Goal: Task Accomplishment & Management: Manage account settings

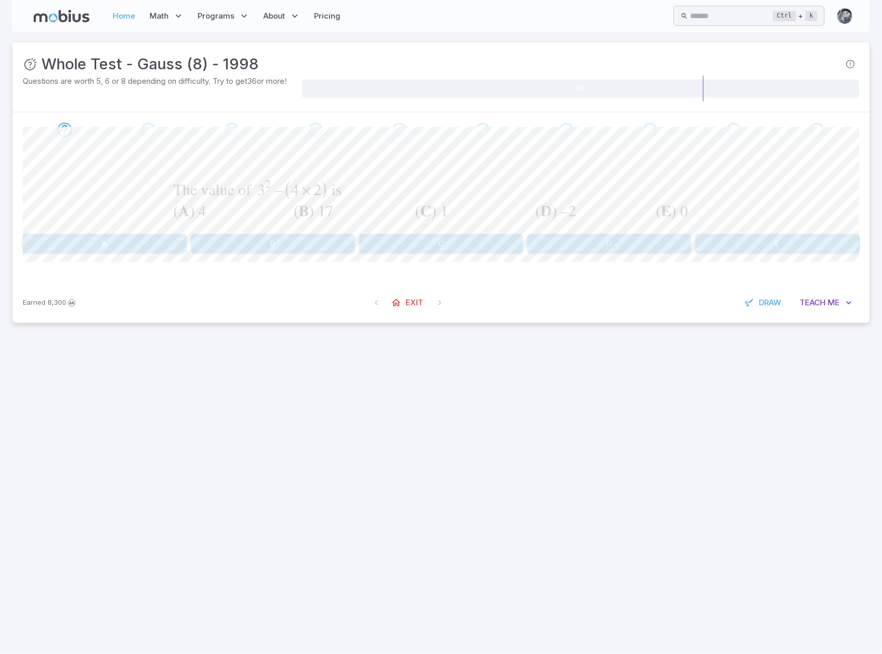
click at [115, 17] on link "Home" at bounding box center [124, 16] width 28 height 24
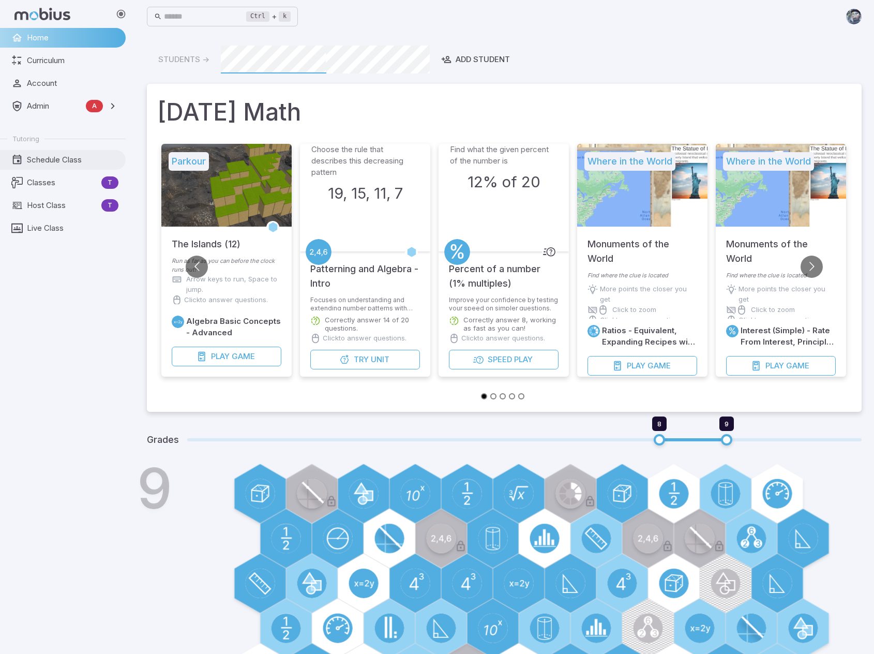
click at [38, 161] on span "Schedule Class" at bounding box center [73, 159] width 92 height 11
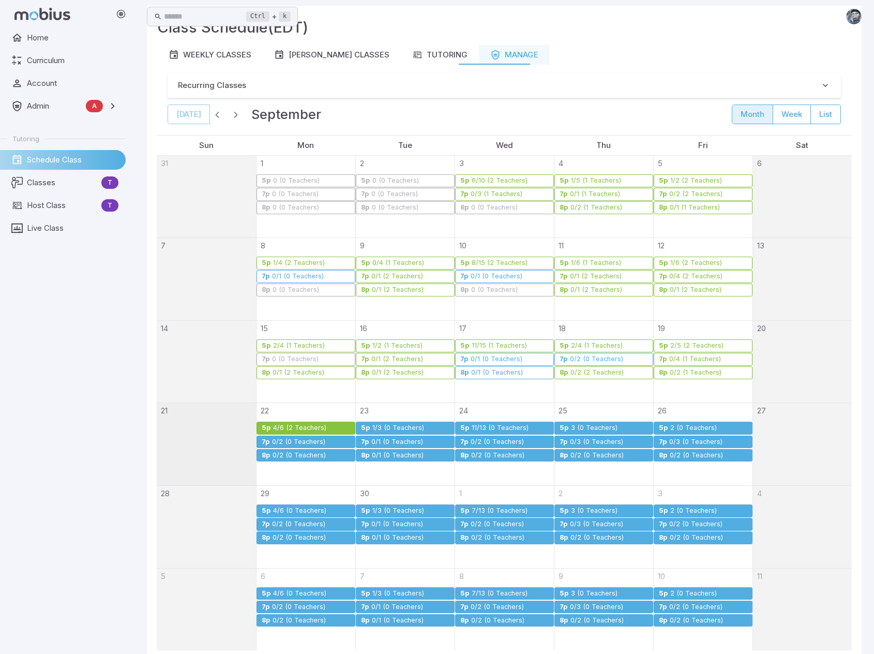
scroll to position [103, 0]
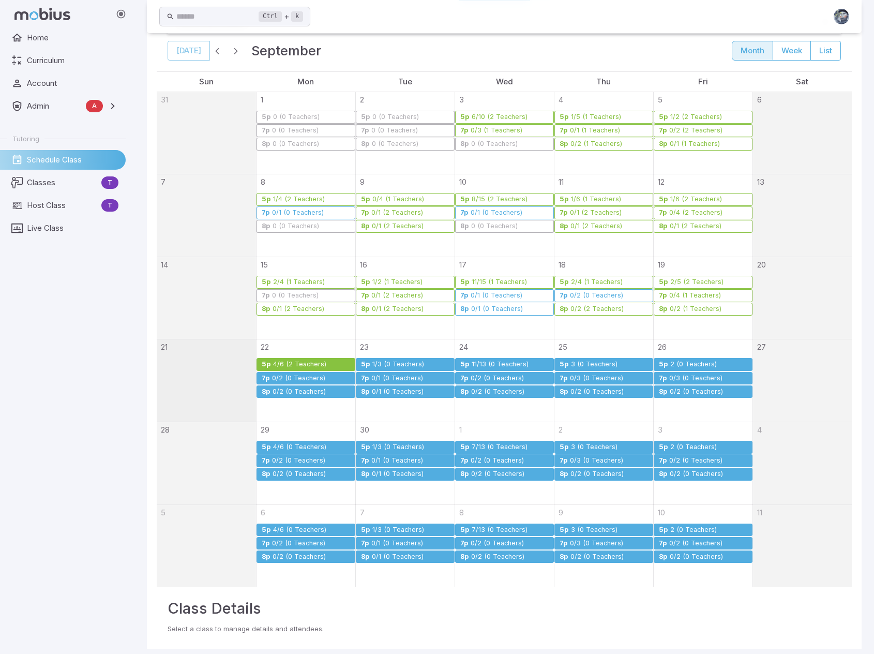
click at [296, 376] on div "0/2 (0 Teachers)" at bounding box center [299, 379] width 54 height 8
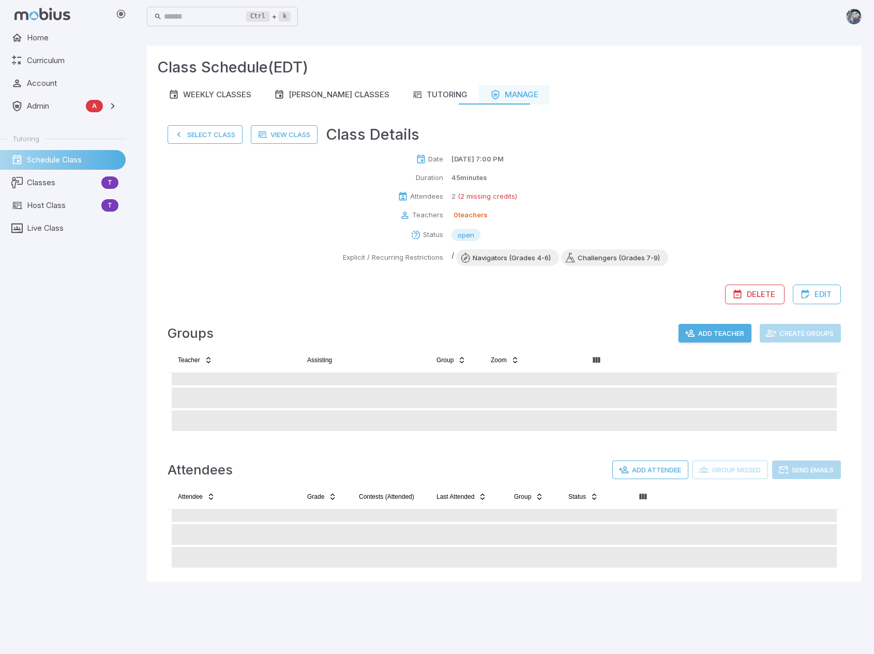
scroll to position [0, 0]
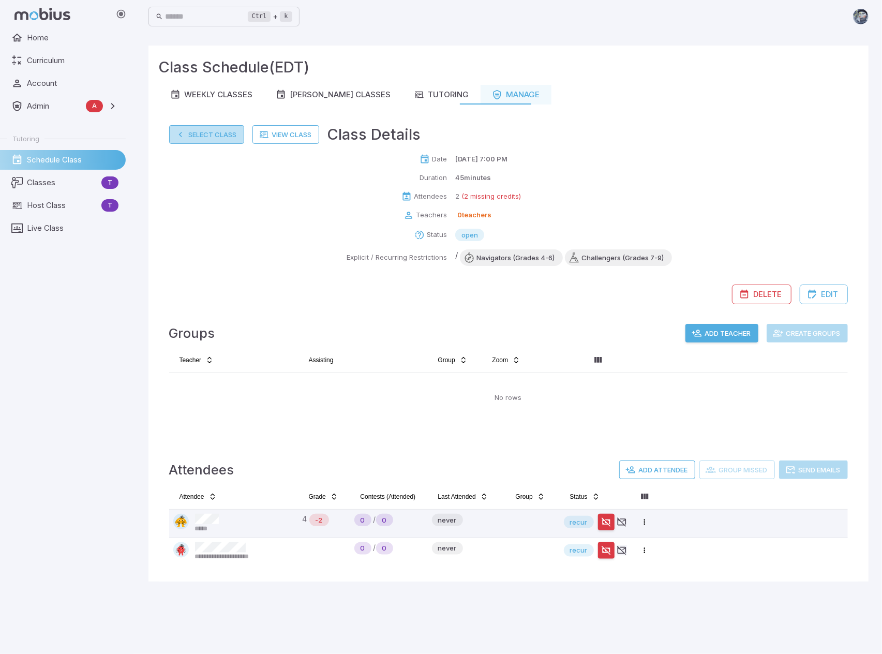
click at [196, 131] on button "Select Class" at bounding box center [206, 134] width 75 height 19
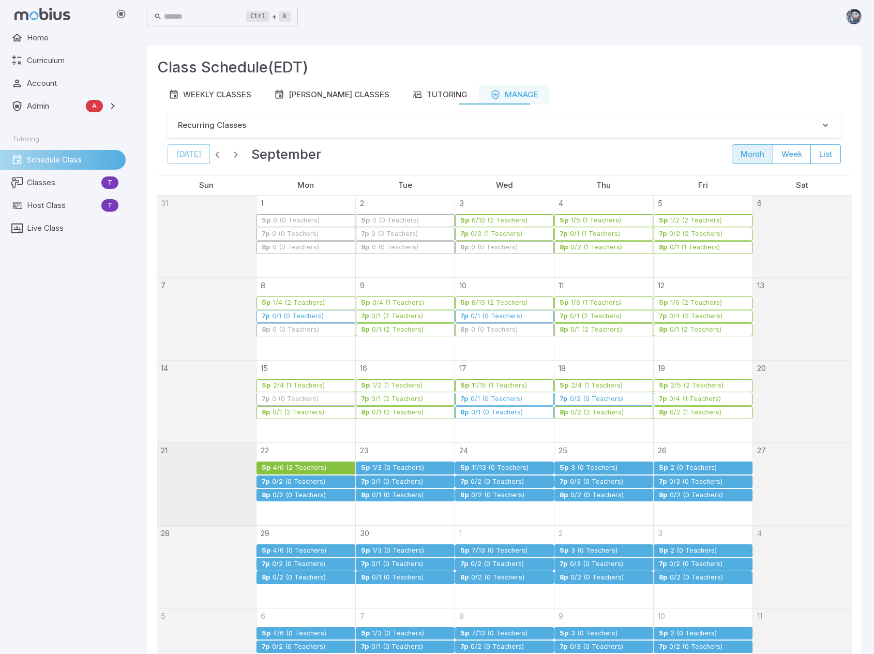
click at [312, 485] on link "7p 0/2 (0 Teachers)" at bounding box center [306, 481] width 99 height 13
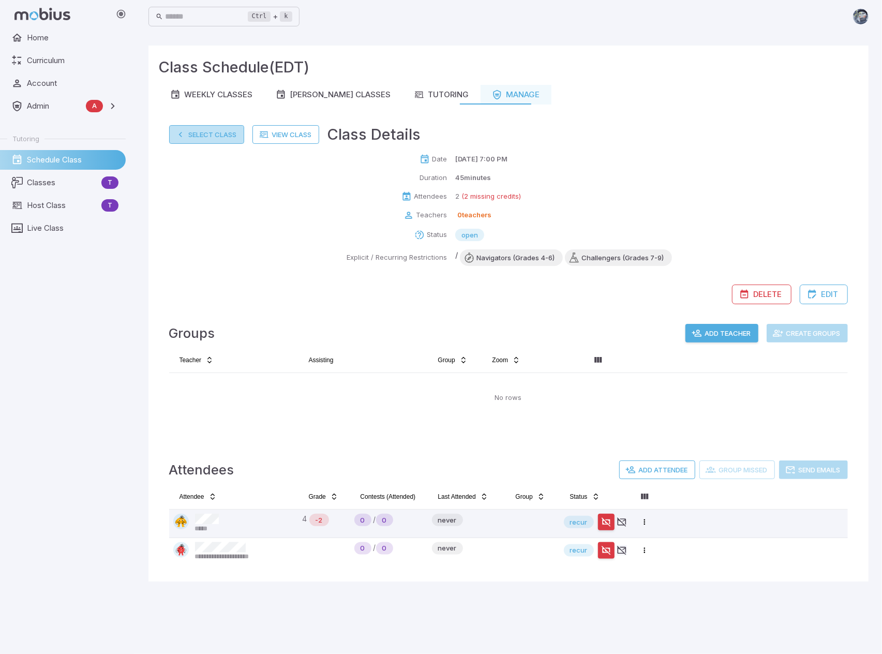
click at [211, 131] on button "Select Class" at bounding box center [206, 134] width 75 height 19
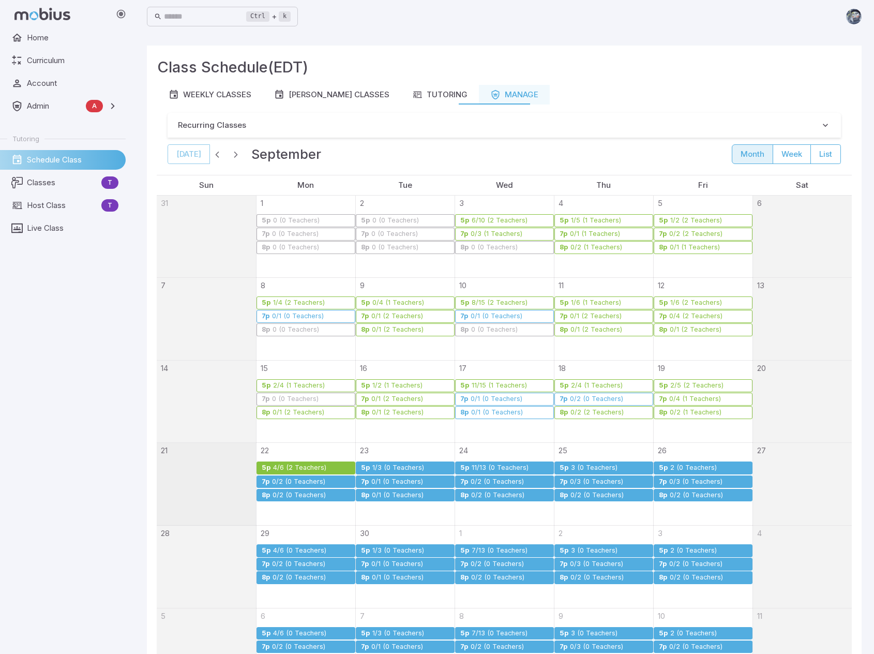
click at [425, 467] on div "1/3 (0 Teachers)" at bounding box center [411, 468] width 78 height 8
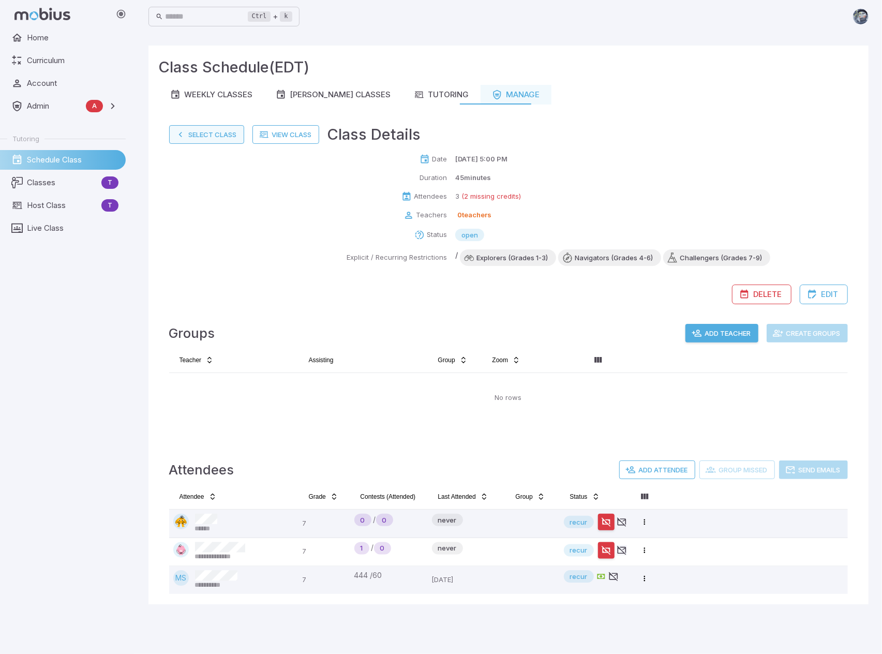
click at [204, 134] on button "Select Class" at bounding box center [206, 134] width 75 height 19
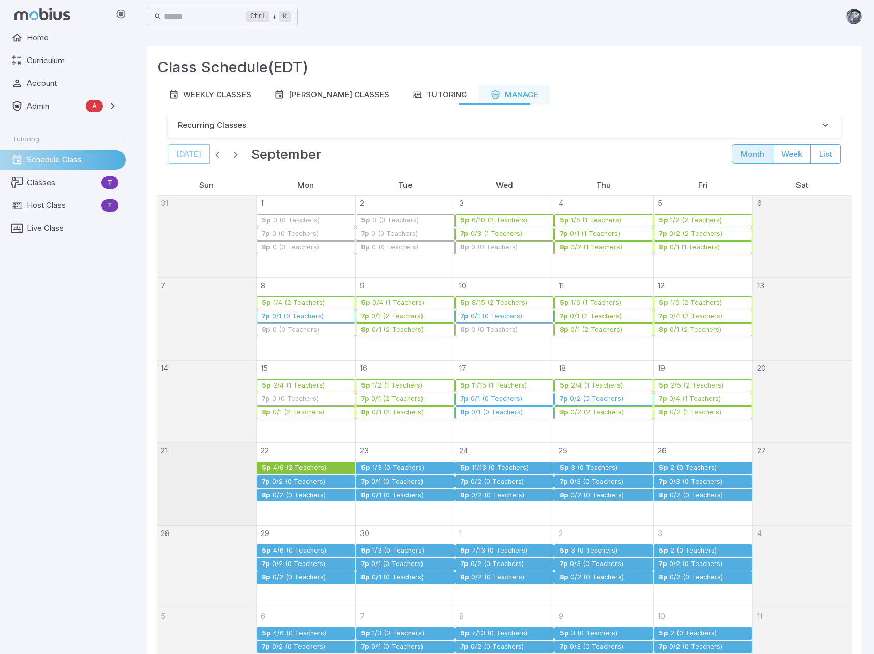
click at [395, 472] on link "5p 1/3 (0 Teachers)" at bounding box center [405, 467] width 99 height 13
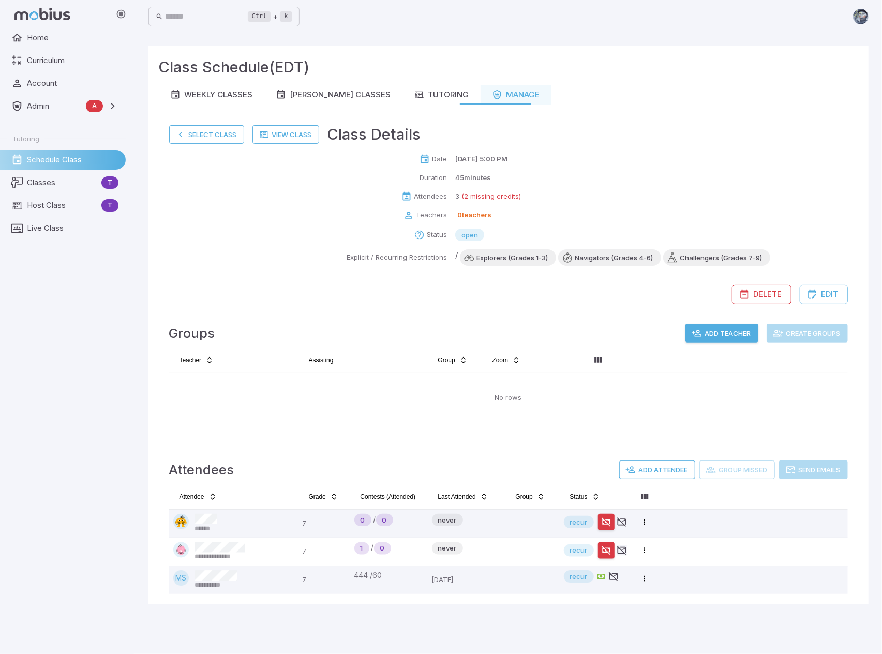
click at [727, 332] on button "Add Teacher" at bounding box center [721, 333] width 73 height 19
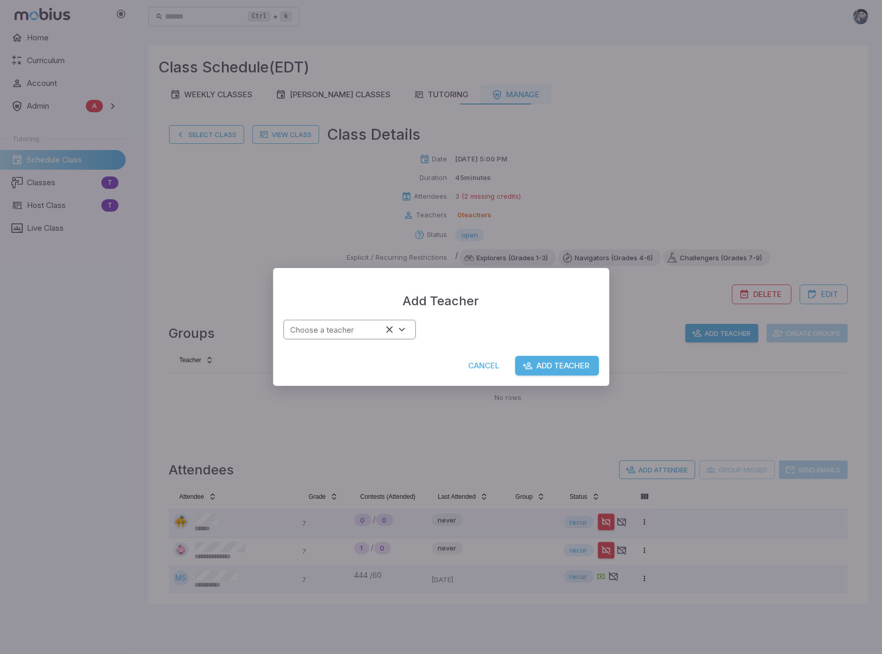
click at [353, 327] on input "Choose a teacher" at bounding box center [335, 330] width 96 height 14
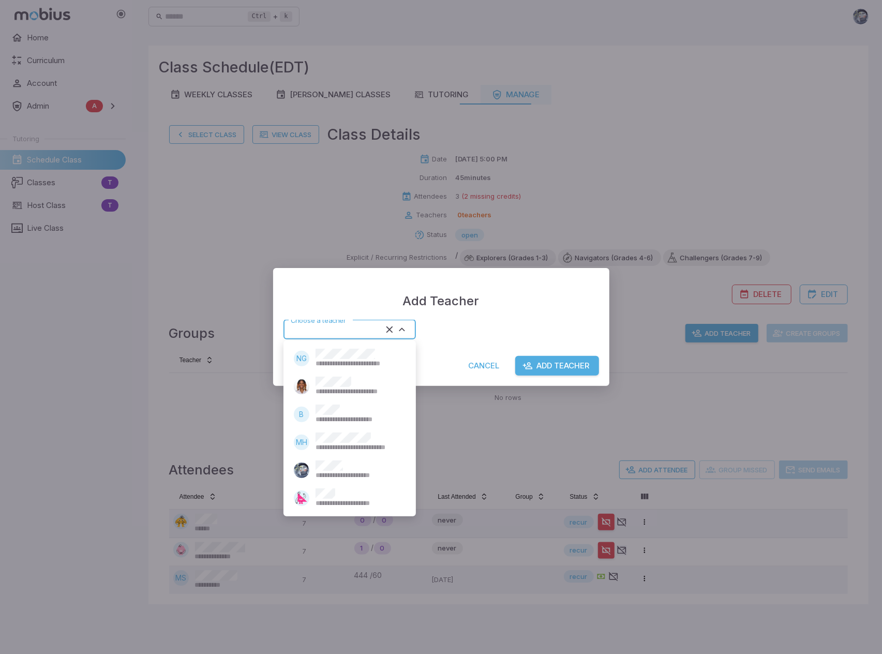
type input "******"
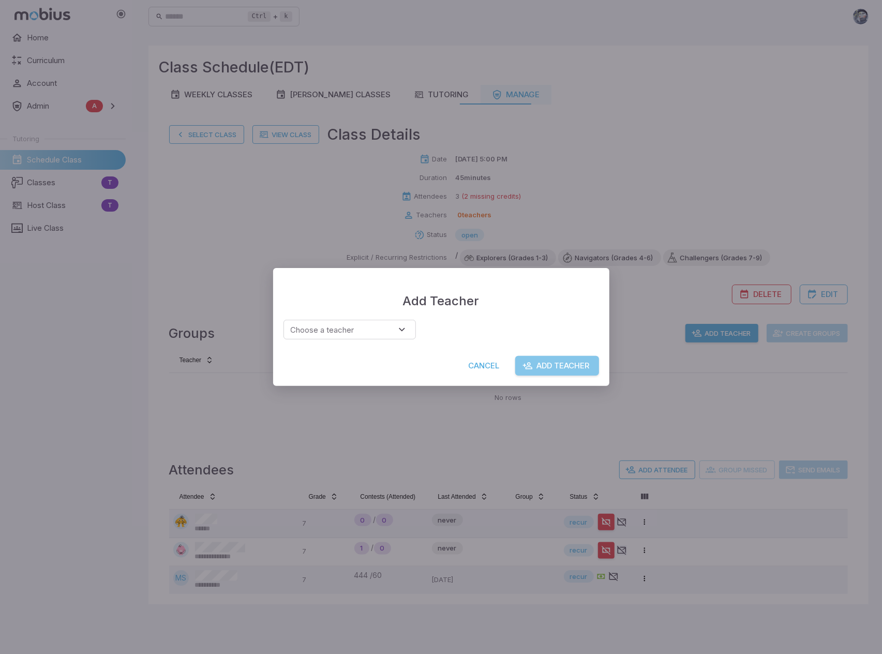
click at [565, 371] on button "Add Teacher" at bounding box center [557, 366] width 84 height 20
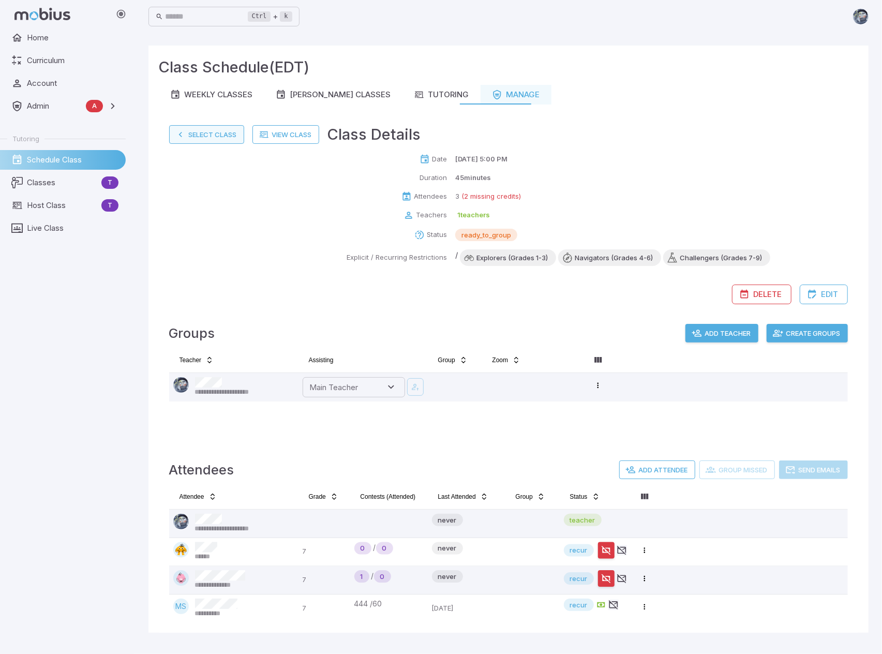
click at [198, 130] on button "Select Class" at bounding box center [206, 134] width 75 height 19
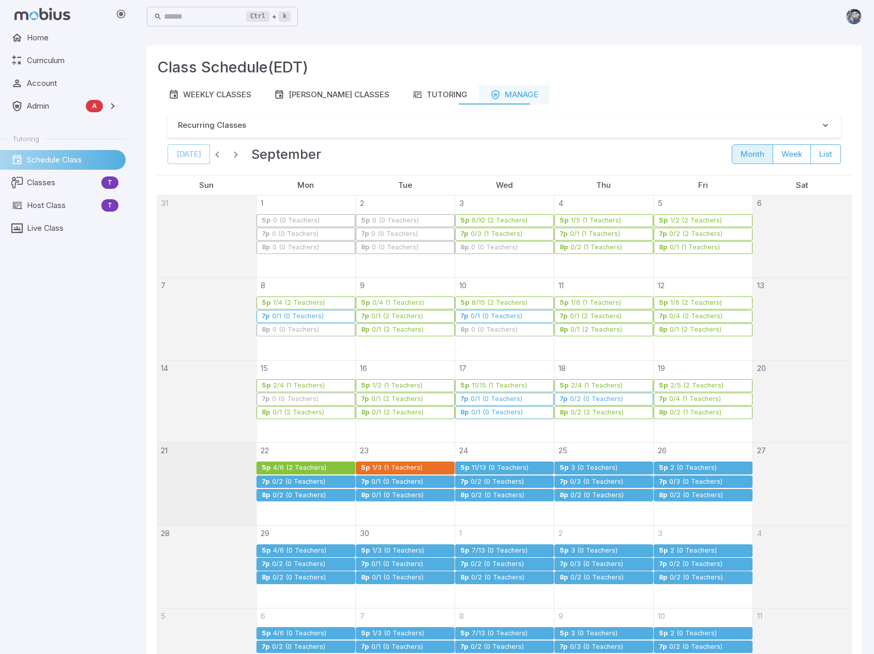
click at [410, 485] on link "7p 0/1 (0 Teachers)" at bounding box center [405, 481] width 99 height 13
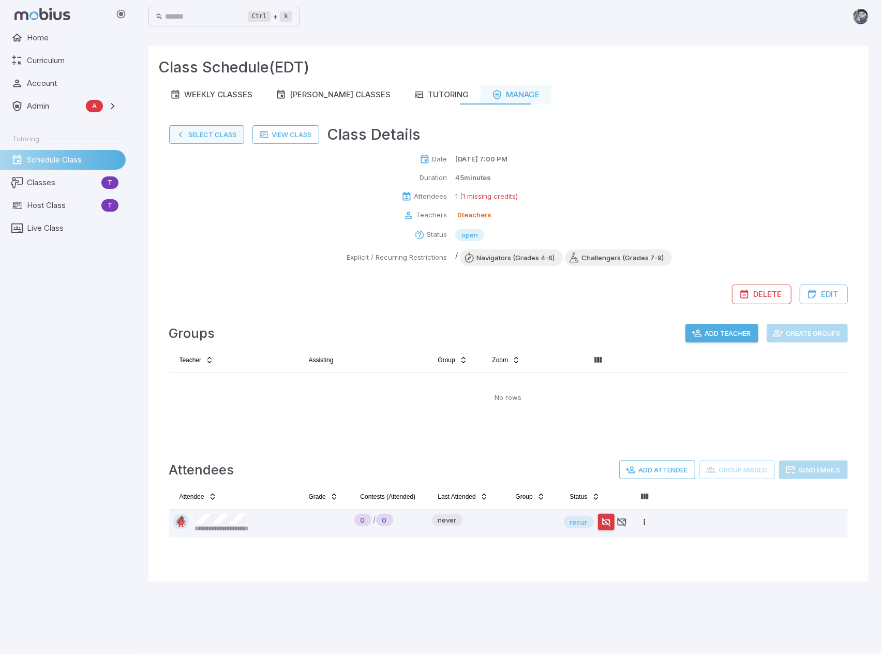
click at [203, 135] on button "Select Class" at bounding box center [206, 134] width 75 height 19
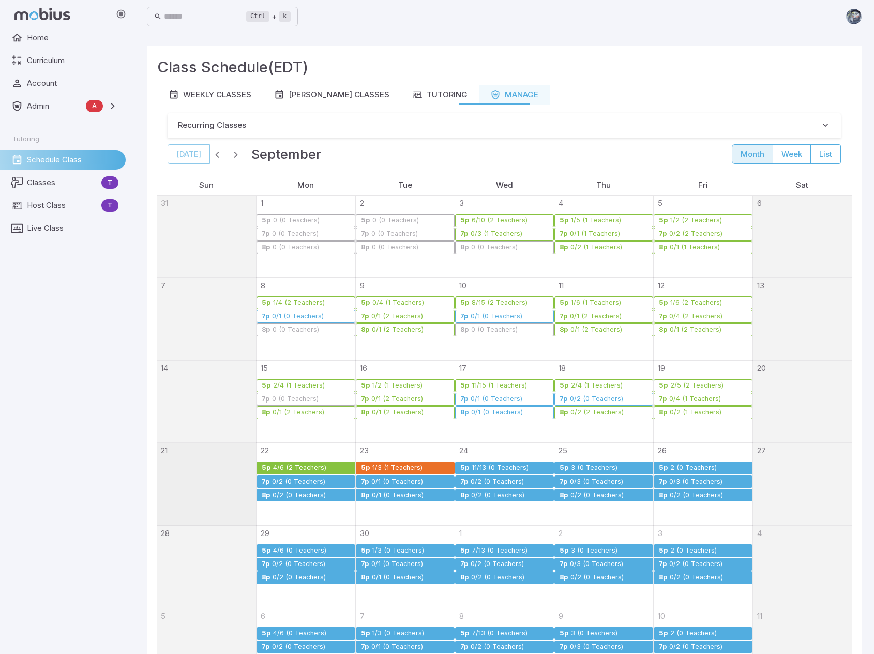
click at [428, 497] on link "8p 0/1 (0 Teachers)" at bounding box center [405, 495] width 99 height 13
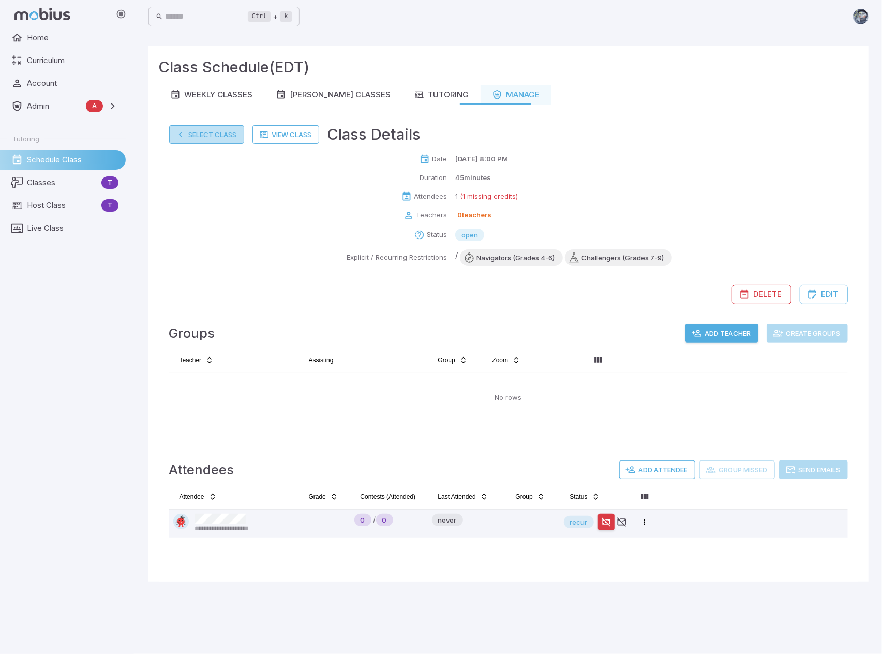
click at [208, 133] on button "Select Class" at bounding box center [206, 134] width 75 height 19
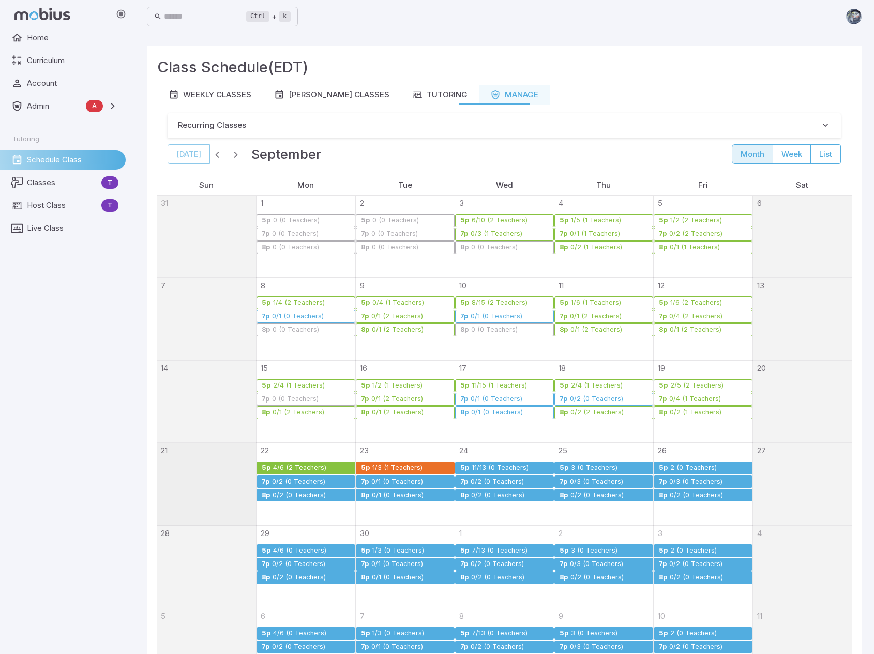
click at [456, 16] on div "Ctrl + k ​" at bounding box center [504, 16] width 715 height 23
